Goal: Task Accomplishment & Management: Use online tool/utility

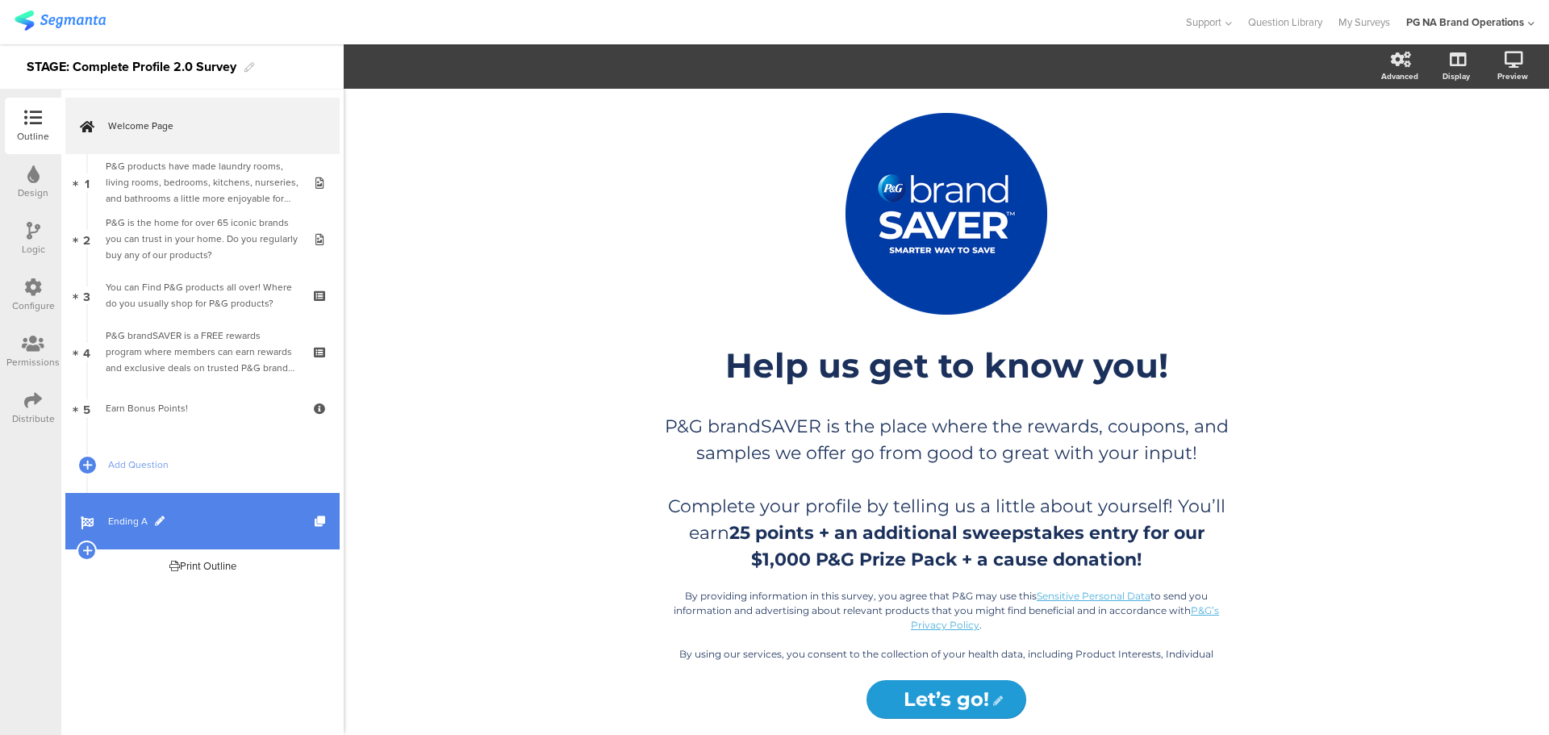
click at [127, 516] on span "Ending A" at bounding box center [211, 521] width 207 height 16
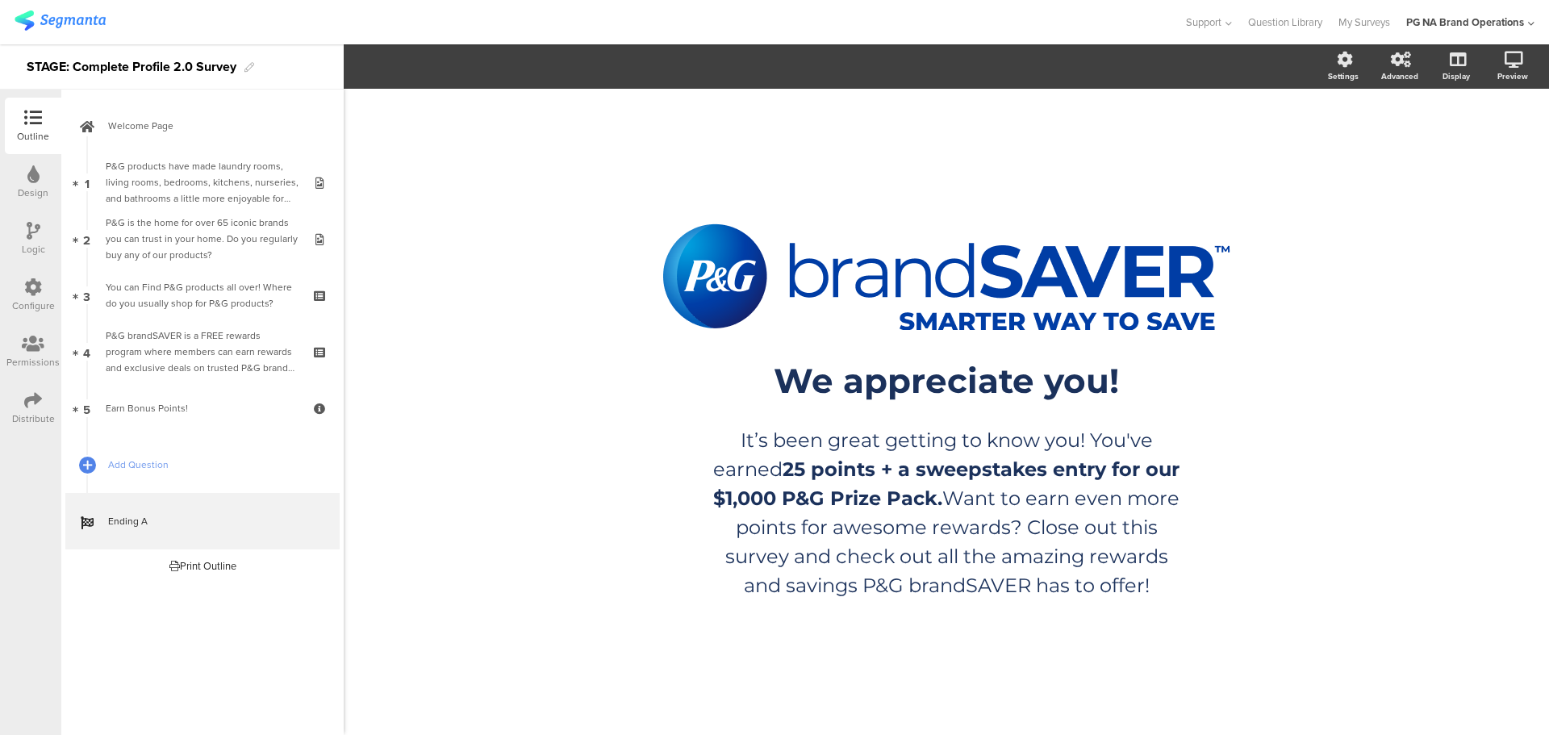
click at [65, 24] on img at bounding box center [60, 20] width 91 height 20
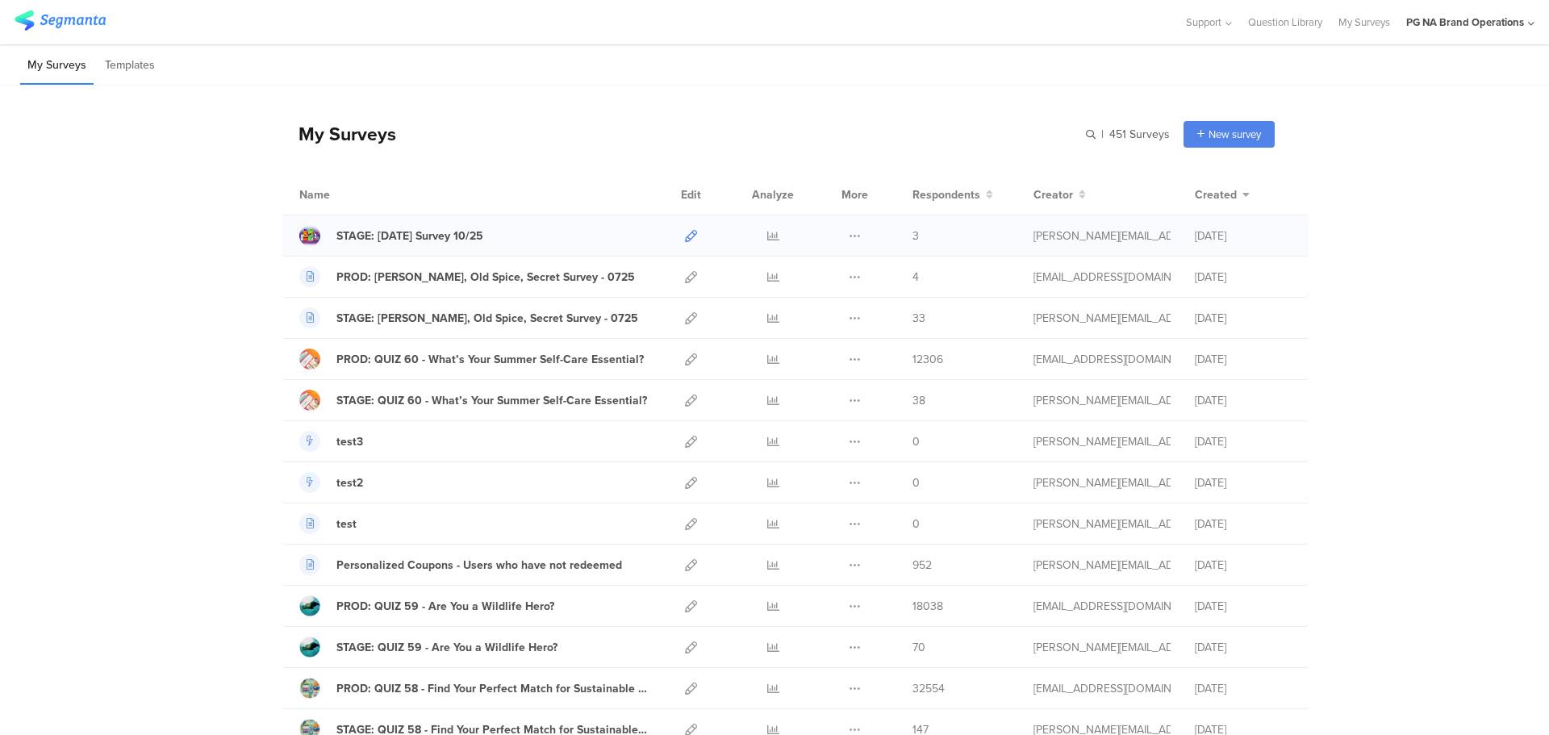
click at [685, 235] on icon at bounding box center [691, 236] width 12 height 12
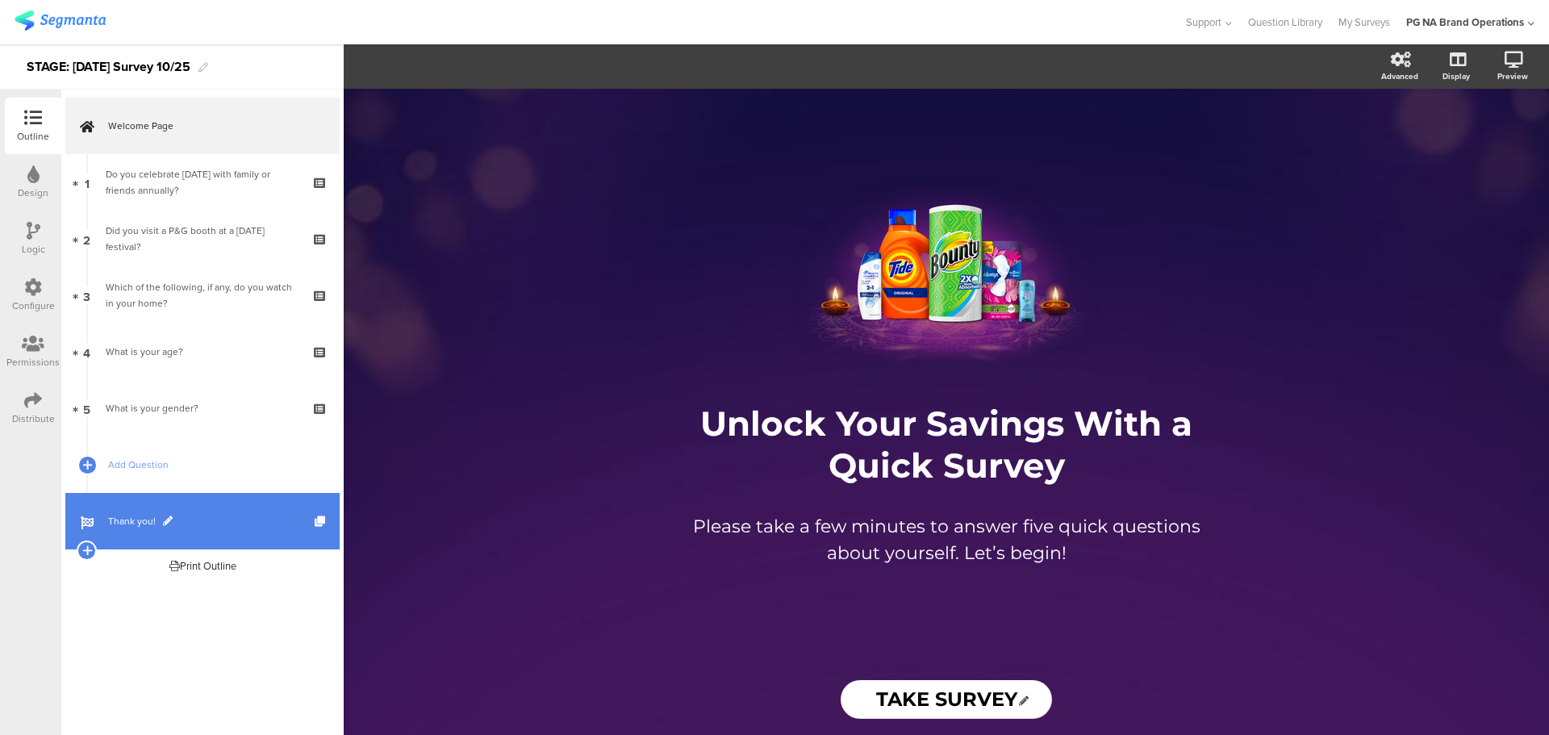
click at [117, 512] on link "Thank you!" at bounding box center [202, 521] width 274 height 56
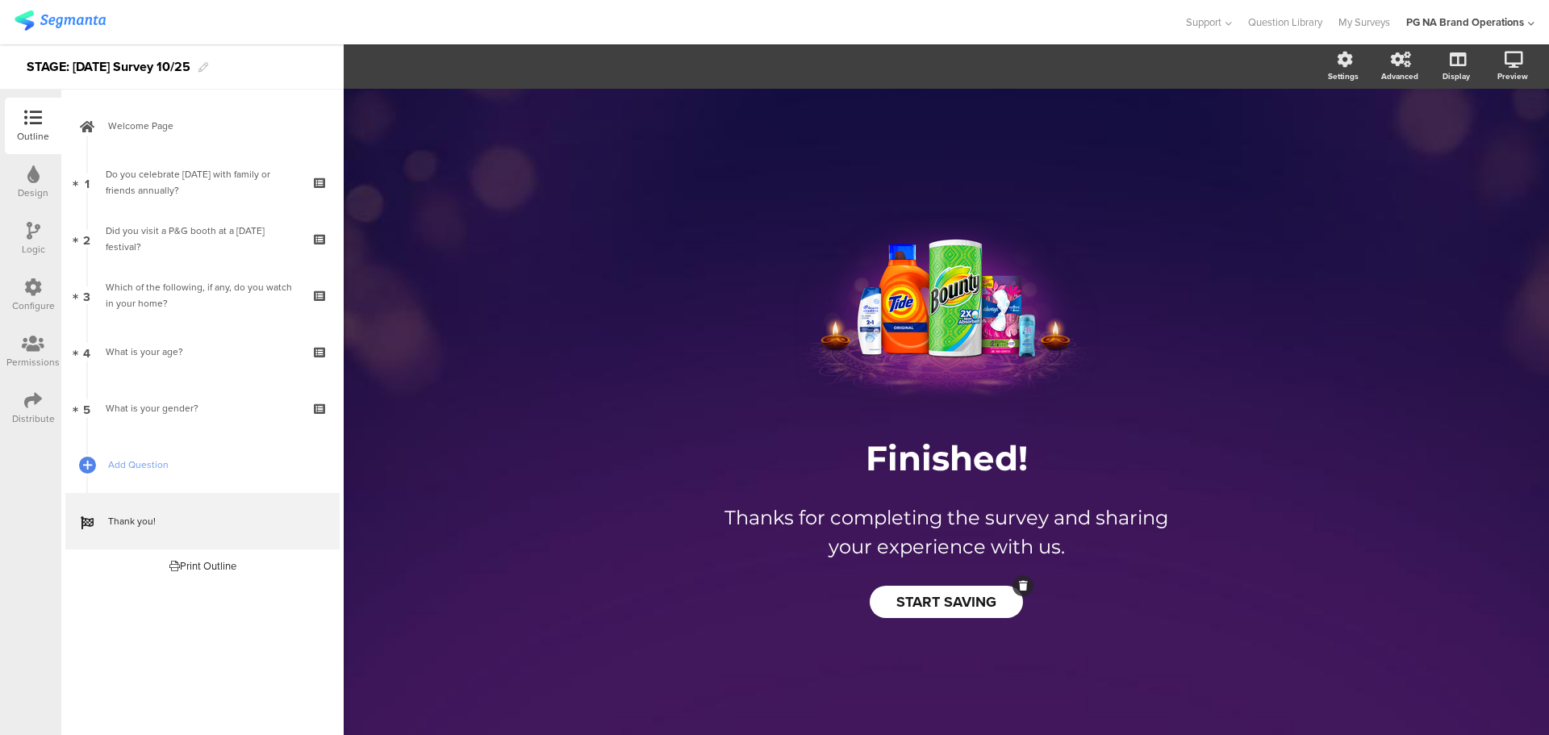
click at [912, 593] on span "START SAVING" at bounding box center [947, 601] width 100 height 21
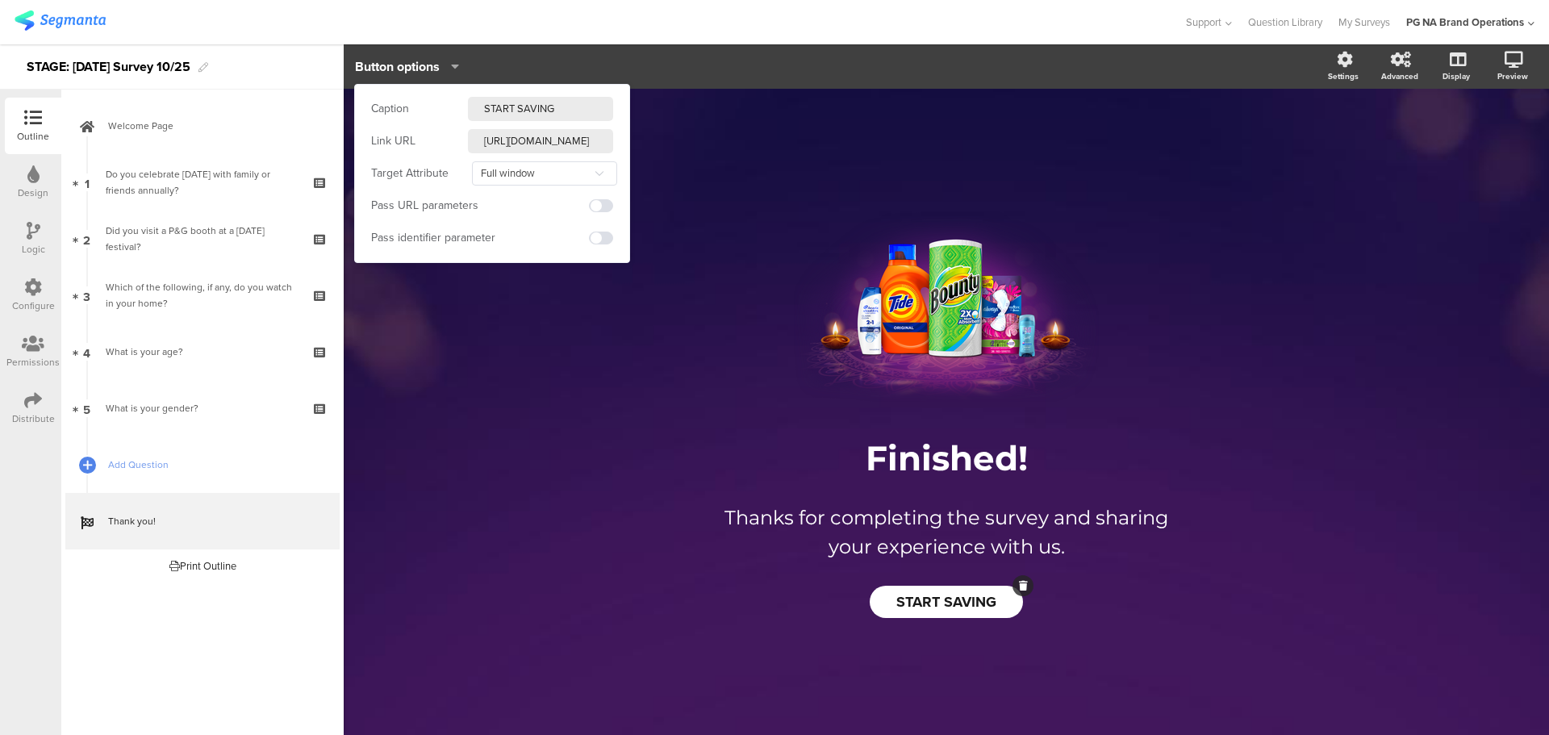
click at [516, 143] on input "[URL][DOMAIN_NAME]" at bounding box center [540, 141] width 145 height 24
drag, startPoint x: 530, startPoint y: 143, endPoint x: 635, endPoint y: 149, distance: 105.1
click at [635, 149] on body "You are using an unsupported version of Internet Explorer. Unsupported browsers…" at bounding box center [774, 367] width 1549 height 735
type input "[URL][DOMAIN_NAME]"
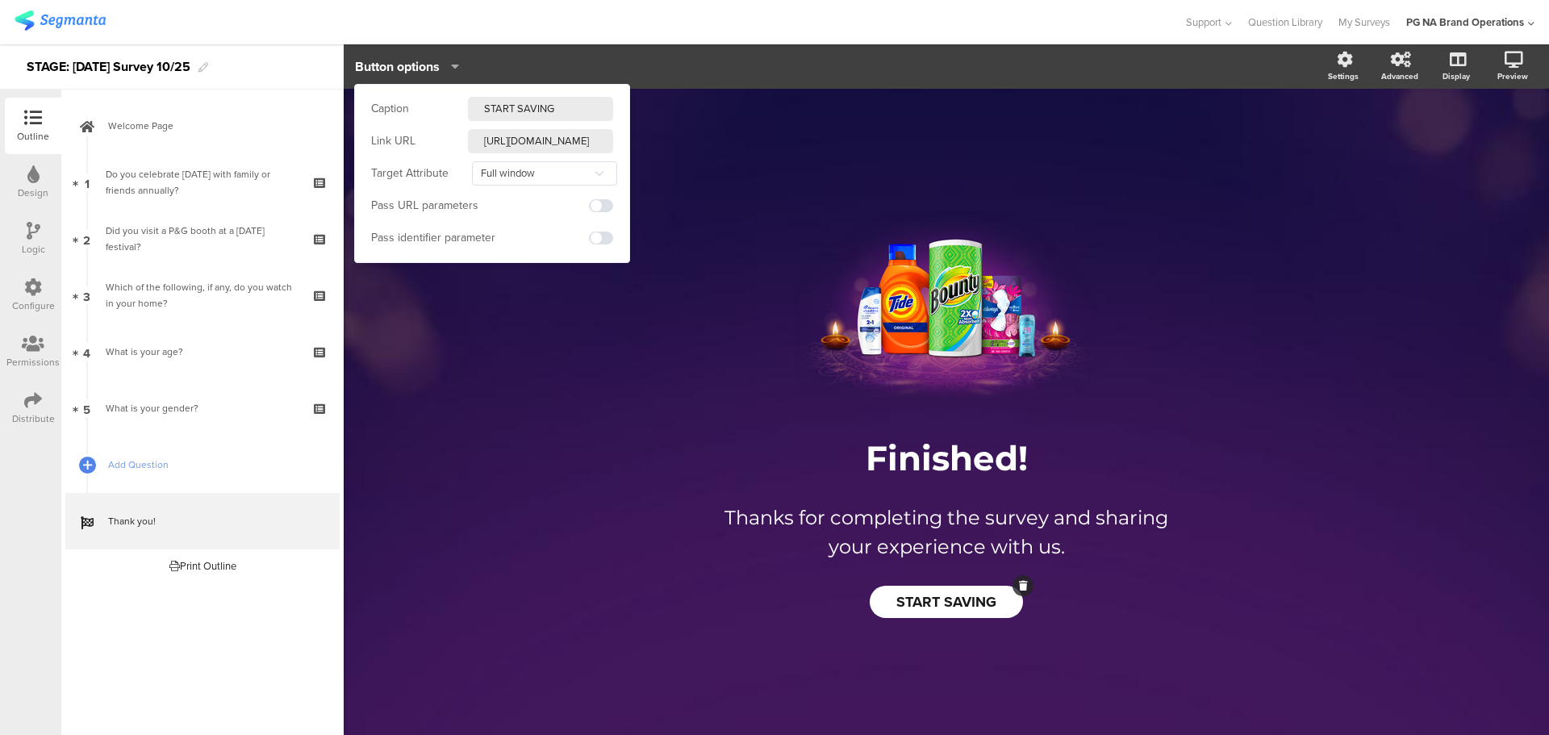
scroll to position [0, 38]
click at [483, 142] on input "[URL][DOMAIN_NAME]" at bounding box center [540, 141] width 145 height 24
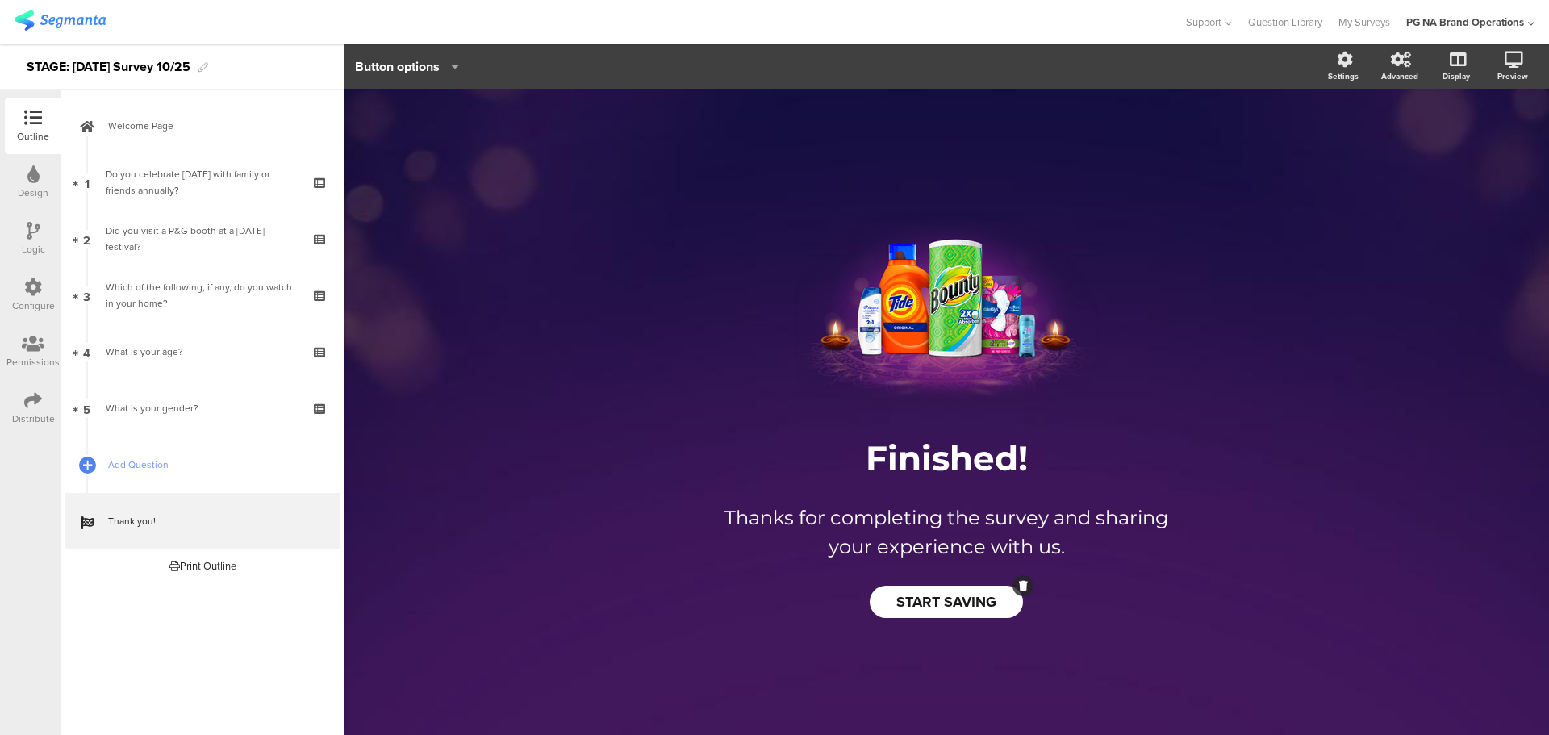
click at [679, 143] on div "/ Finished! Finished! Thanks for completing the survey and sharing your experie…" at bounding box center [947, 404] width 678 height 630
click at [926, 594] on span "START SAVING" at bounding box center [947, 601] width 100 height 21
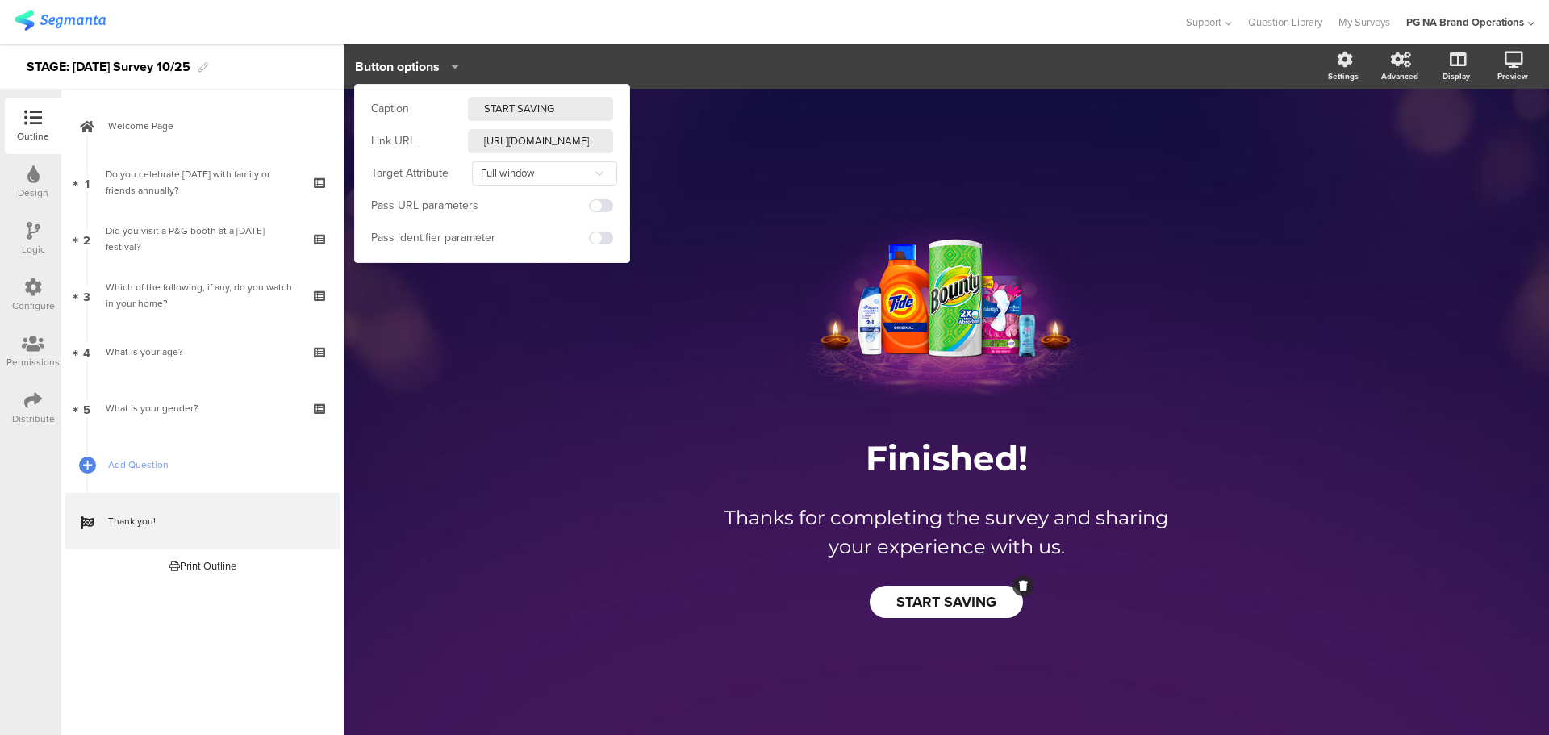
click at [536, 148] on input "[URL][DOMAIN_NAME]" at bounding box center [540, 141] width 145 height 24
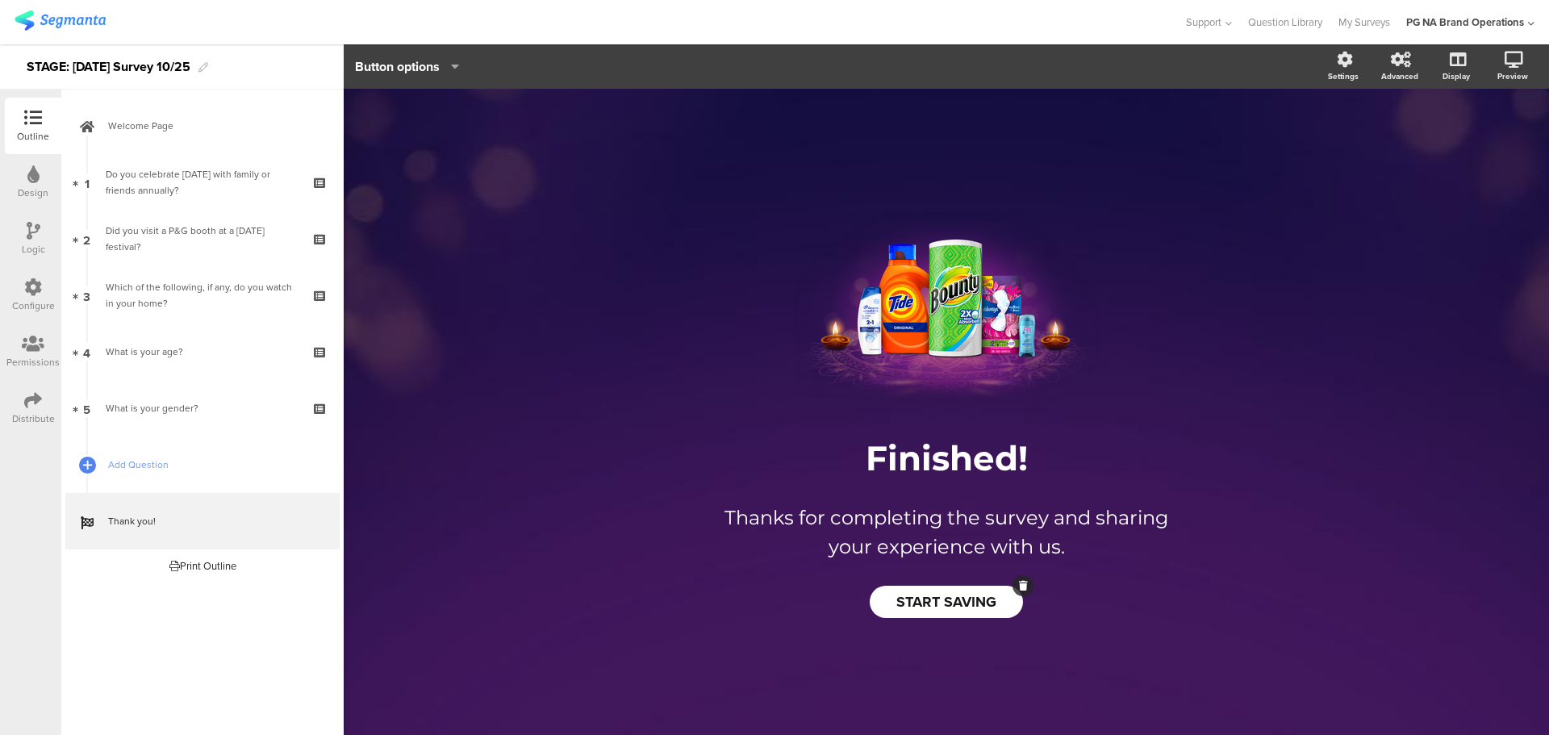
click at [704, 34] on div at bounding box center [592, 22] width 1155 height 27
